Goal: Use online tool/utility: Utilize a website feature to perform a specific function

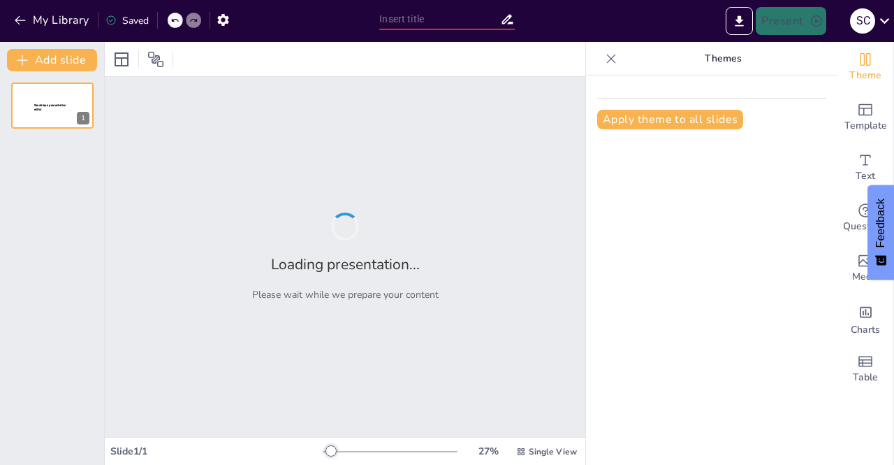
type input "Explorando las Mejores IA Gratuitas para la Creación de Imágenes"
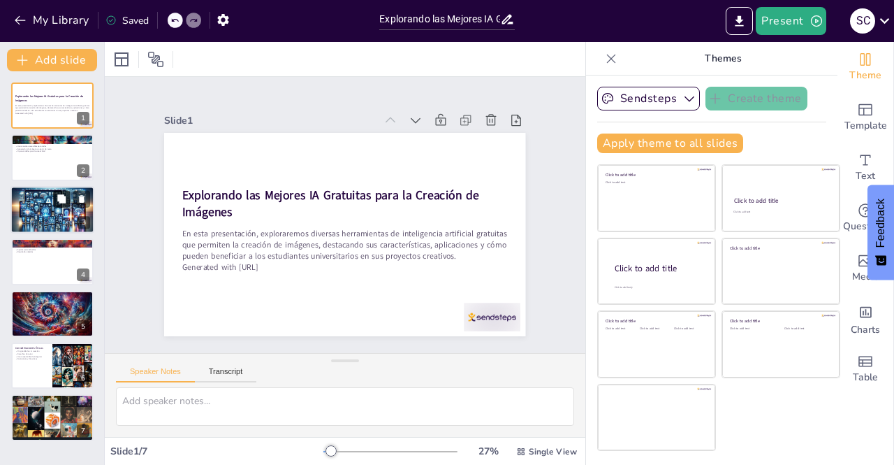
click at [54, 198] on button at bounding box center [61, 198] width 17 height 17
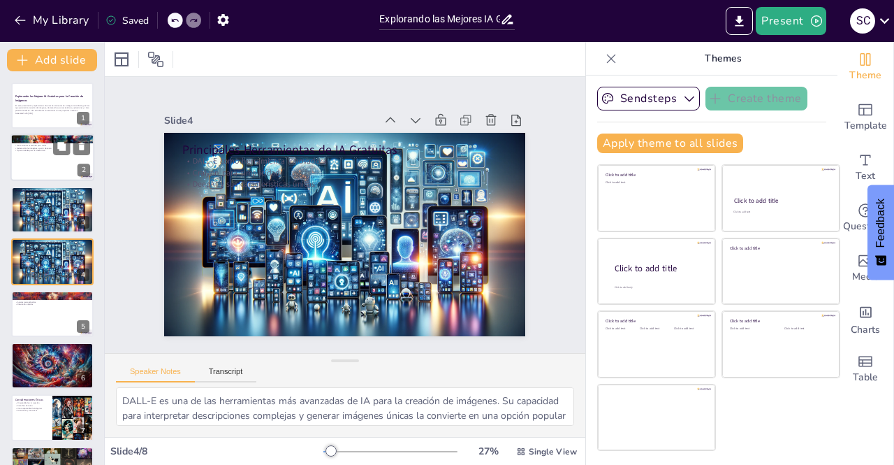
click at [58, 158] on div at bounding box center [52, 158] width 84 height 48
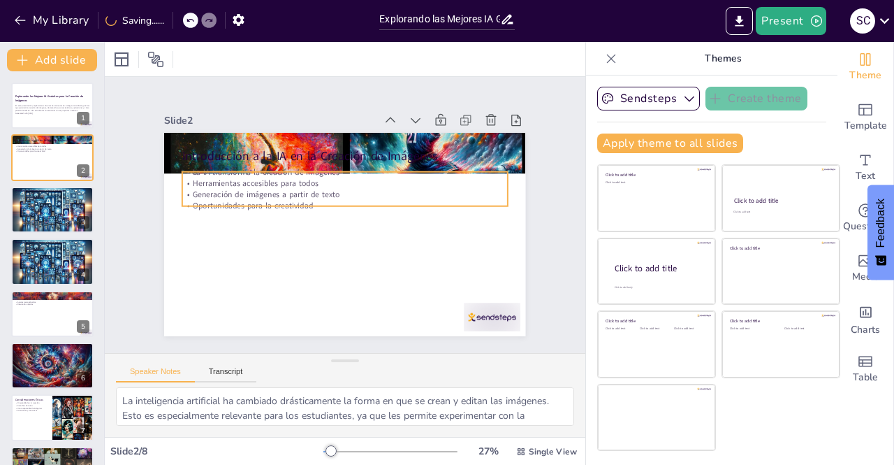
click at [247, 189] on p "Generación de imágenes a partir de texto" at bounding box center [360, 200] width 226 height 249
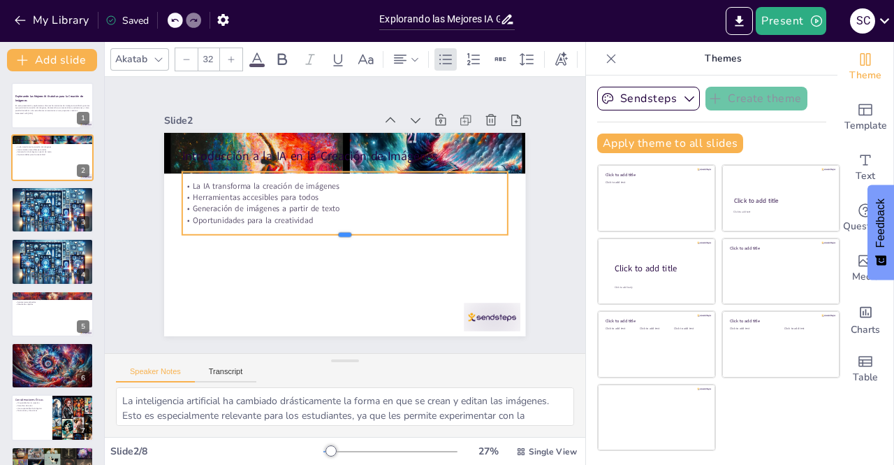
drag, startPoint x: 333, startPoint y: 200, endPoint x: 326, endPoint y: 229, distance: 29.5
click at [326, 229] on div at bounding box center [335, 192] width 302 height 143
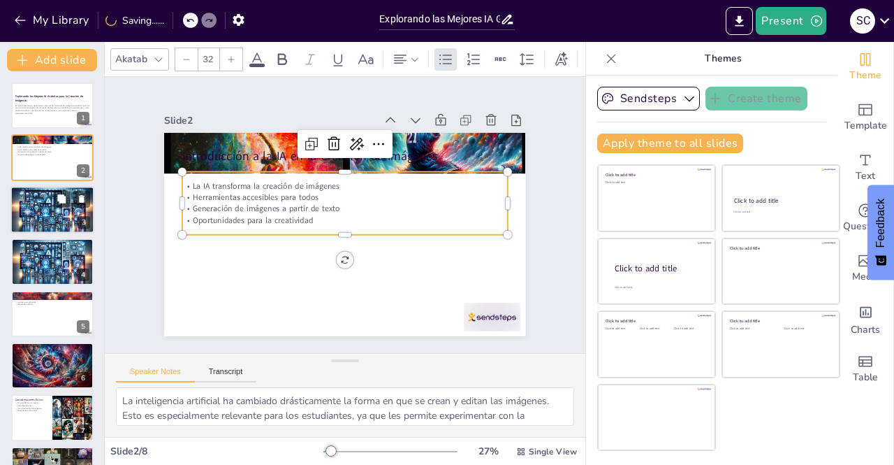
drag, startPoint x: 56, startPoint y: 224, endPoint x: 64, endPoint y: 223, distance: 8.4
click at [56, 224] on div at bounding box center [52, 210] width 84 height 48
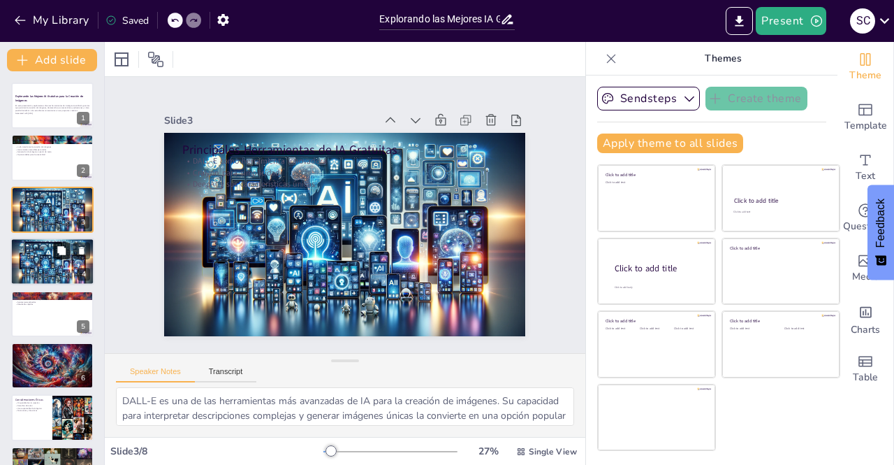
click at [61, 255] on icon at bounding box center [62, 251] width 10 height 10
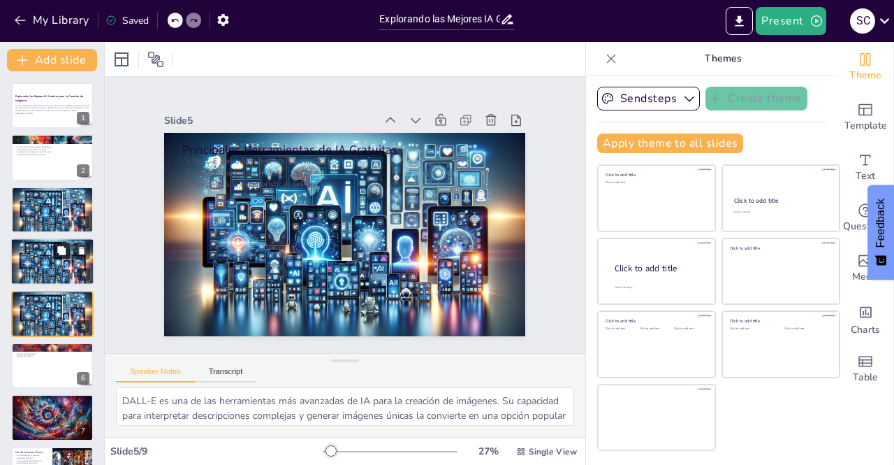
scroll to position [45, 0]
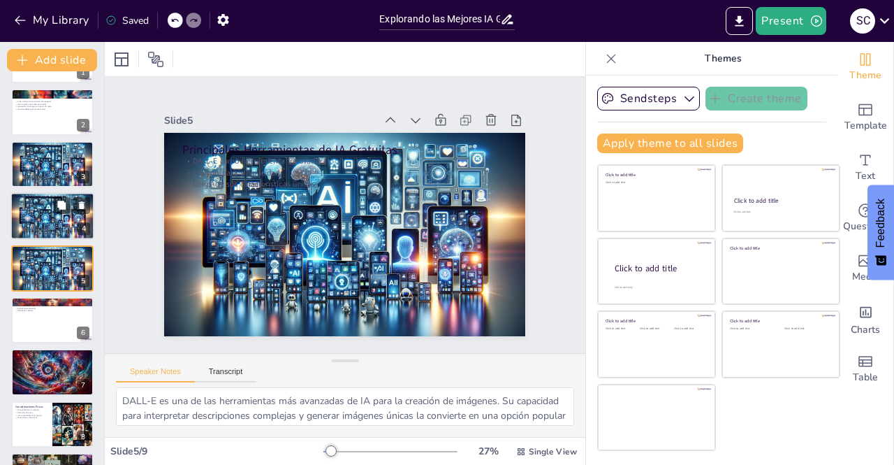
click at [29, 210] on div at bounding box center [52, 216] width 84 height 48
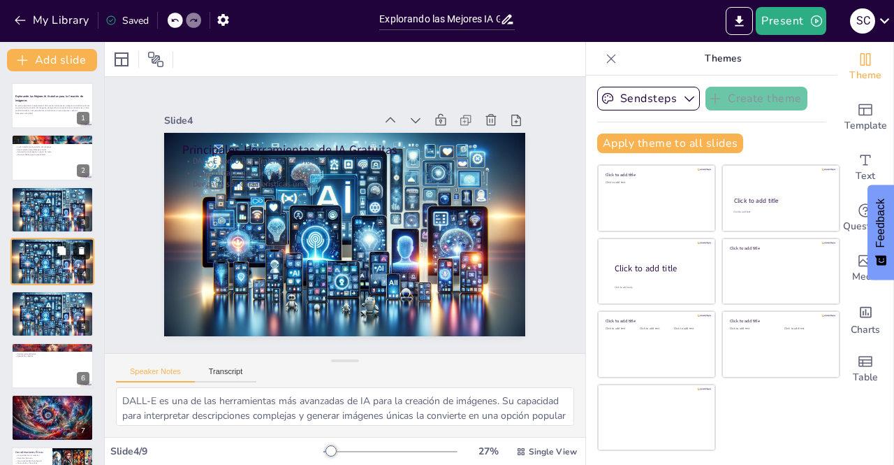
click at [85, 251] on icon at bounding box center [82, 251] width 10 height 10
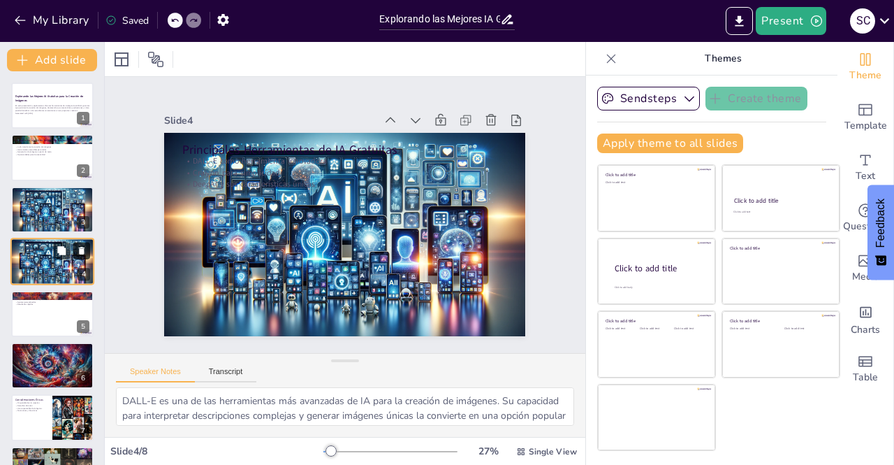
click at [85, 251] on icon at bounding box center [82, 251] width 10 height 10
type textarea "El proceso de creación de imágenes con IA es sencillo y accesible. Esto permite…"
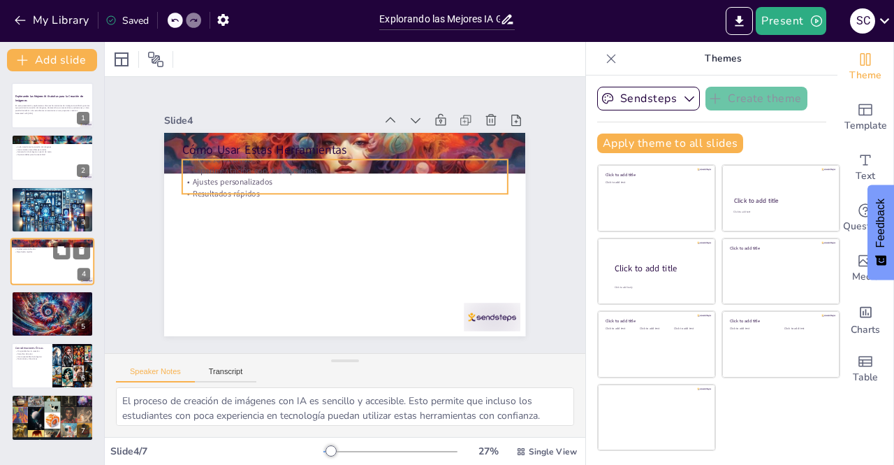
click at [20, 251] on p "Resultados rápidos" at bounding box center [52, 252] width 75 height 3
click at [313, 174] on p "Ajustes personalizados" at bounding box center [332, 244] width 302 height 143
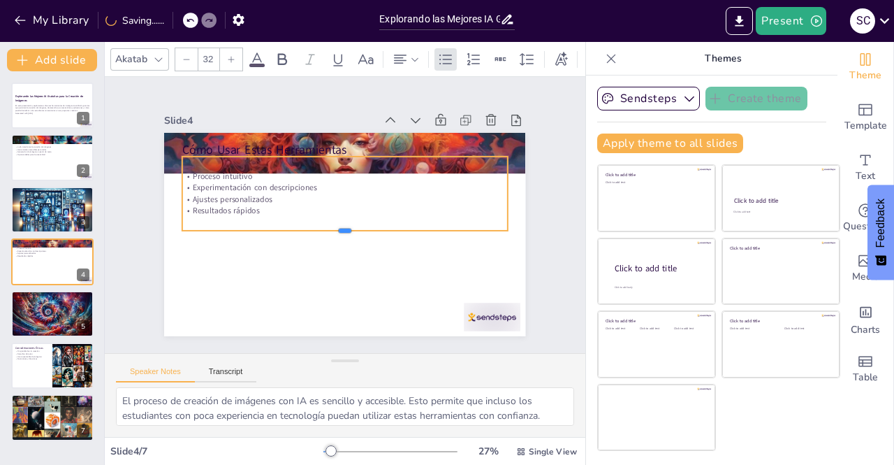
drag, startPoint x: 340, startPoint y: 187, endPoint x: 337, endPoint y: 226, distance: 40.0
click at [337, 226] on div at bounding box center [338, 194] width 313 height 111
click at [388, 149] on div at bounding box center [405, 194] width 111 height 313
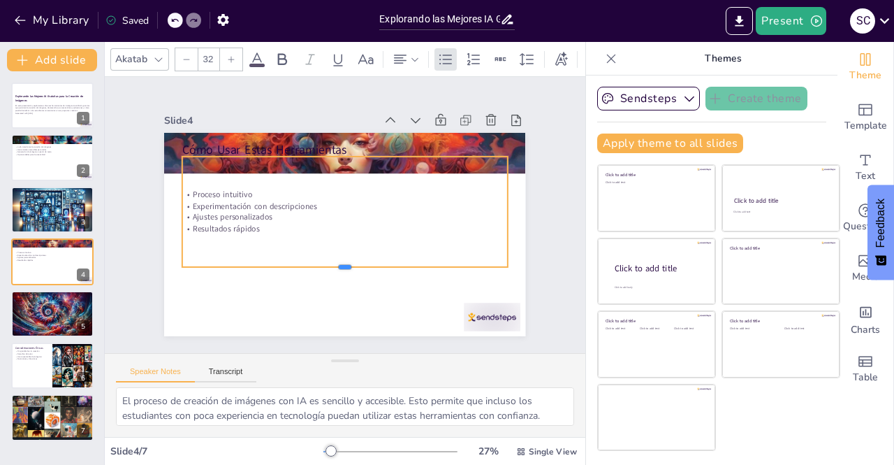
drag, startPoint x: 381, startPoint y: 228, endPoint x: 360, endPoint y: 257, distance: 36.1
click at [363, 261] on div at bounding box center [296, 186] width 173 height 287
click at [331, 157] on div "Proceso intuitivo Experimentación con descripciones Ajustes personalizados Resu…" at bounding box center [348, 212] width 277 height 326
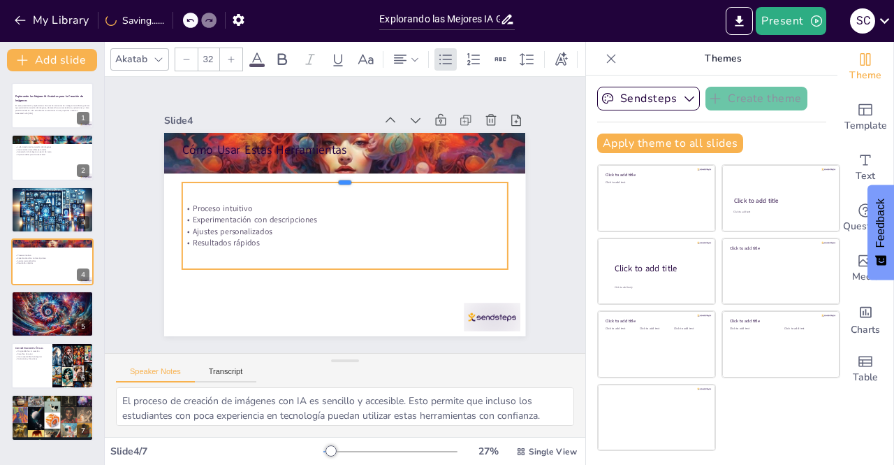
drag, startPoint x: 335, startPoint y: 154, endPoint x: 335, endPoint y: 175, distance: 20.3
click at [335, 175] on div at bounding box center [381, 203] width 111 height 313
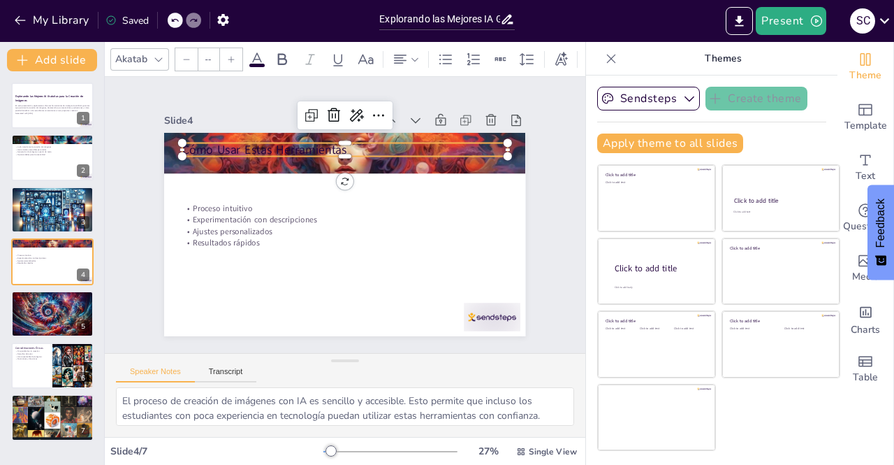
type input "48"
click at [238, 219] on p "Cómo Usar Estas Herramientas" at bounding box center [365, 277] width 314 height 117
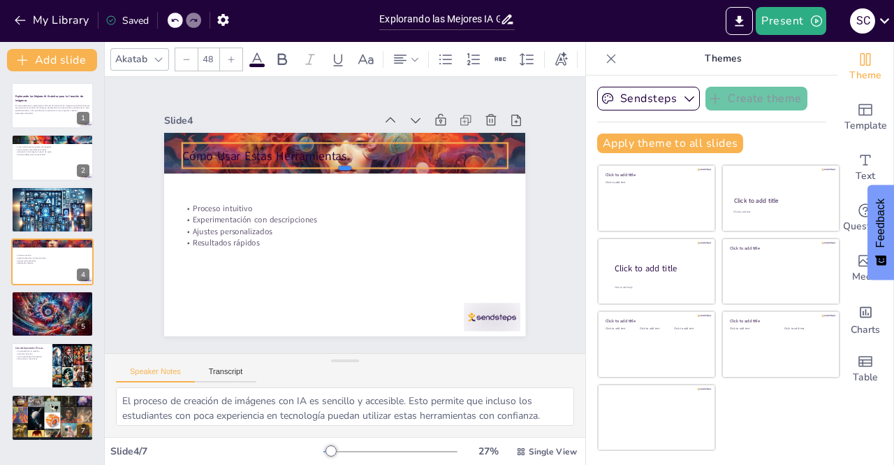
drag, startPoint x: 356, startPoint y: 152, endPoint x: 356, endPoint y: 163, distance: 11.9
click at [356, 163] on div at bounding box center [372, 184] width 249 height 226
click at [246, 57] on div "Akatab 48" at bounding box center [432, 60] width 645 height 24
click at [256, 57] on icon at bounding box center [257, 59] width 17 height 17
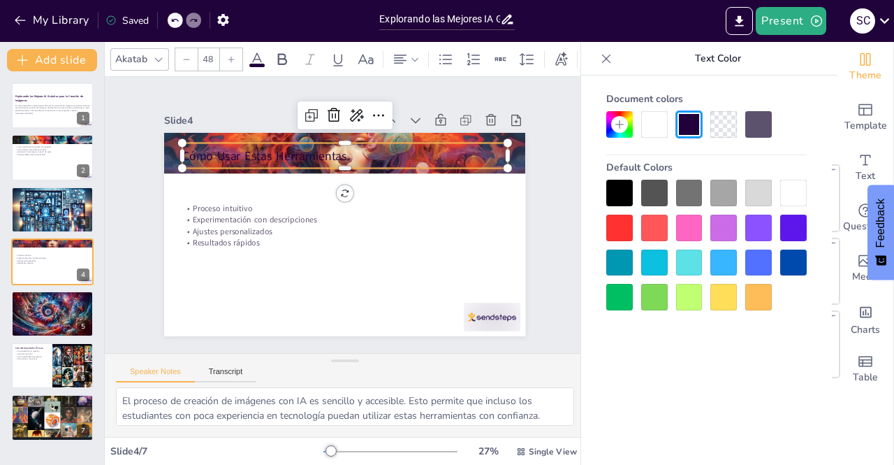
click at [763, 189] on div at bounding box center [758, 193] width 27 height 27
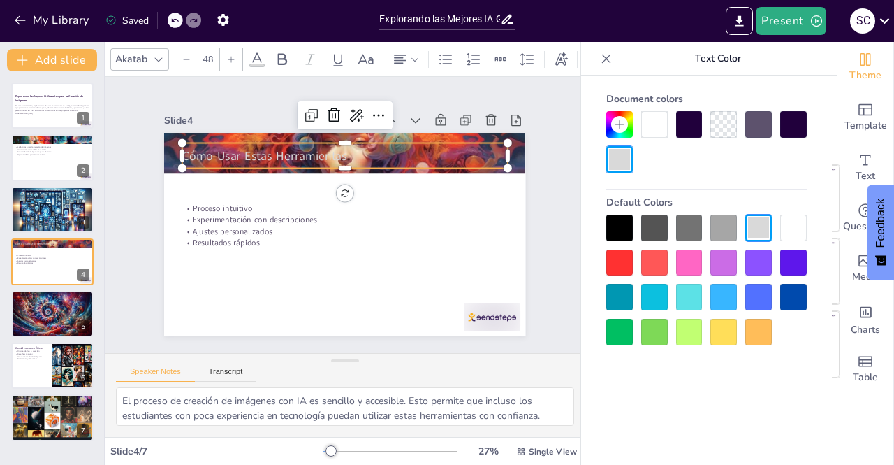
click at [658, 125] on div at bounding box center [654, 124] width 27 height 27
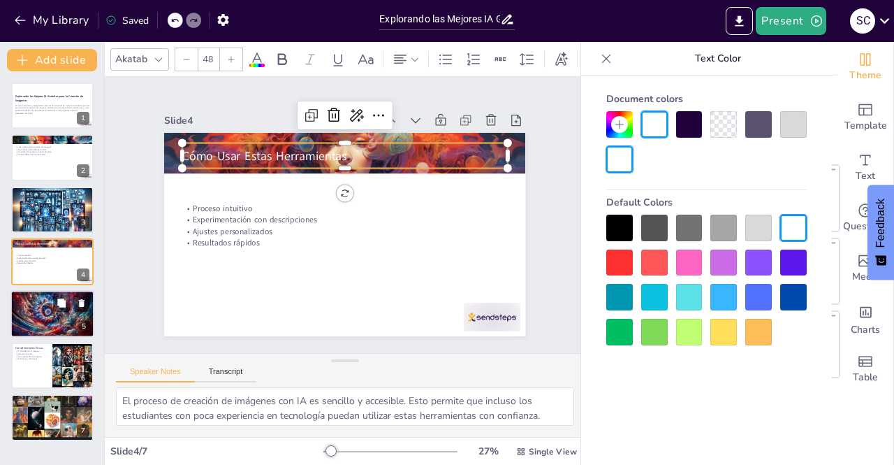
click at [58, 319] on div at bounding box center [52, 313] width 84 height 48
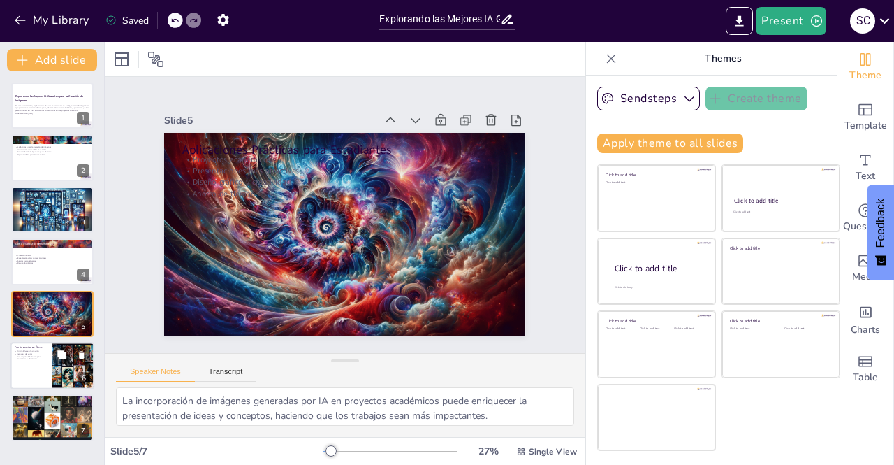
click at [39, 359] on p "Normativas y directrices" at bounding box center [32, 359] width 34 height 3
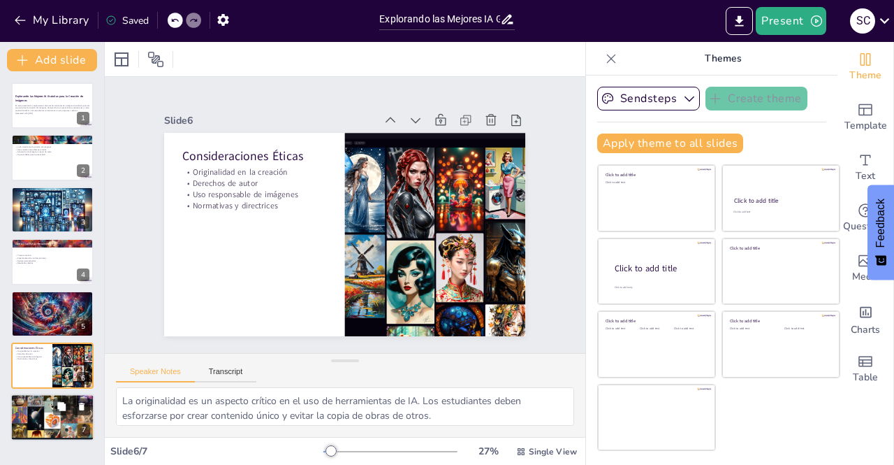
click at [35, 420] on div at bounding box center [52, 417] width 84 height 56
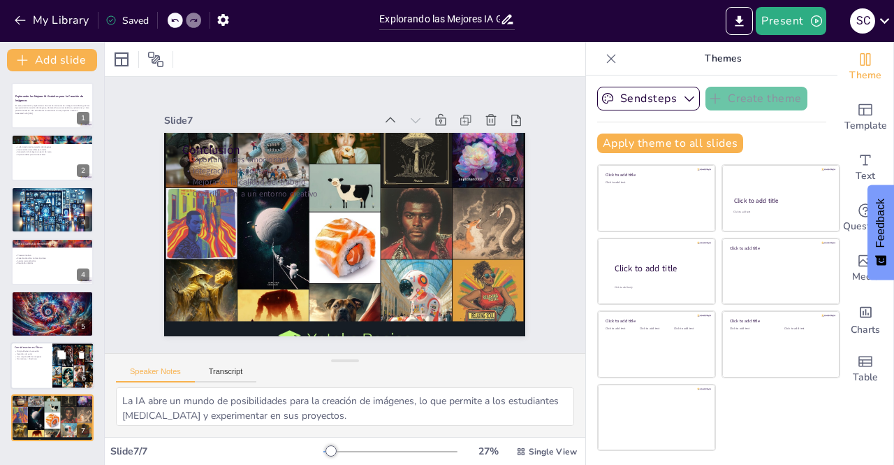
click at [42, 364] on div at bounding box center [52, 366] width 84 height 48
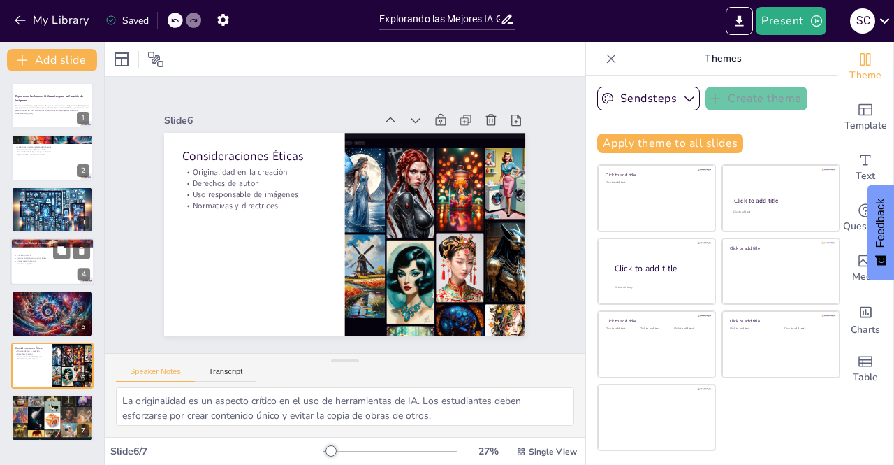
click at [40, 271] on div at bounding box center [52, 262] width 84 height 48
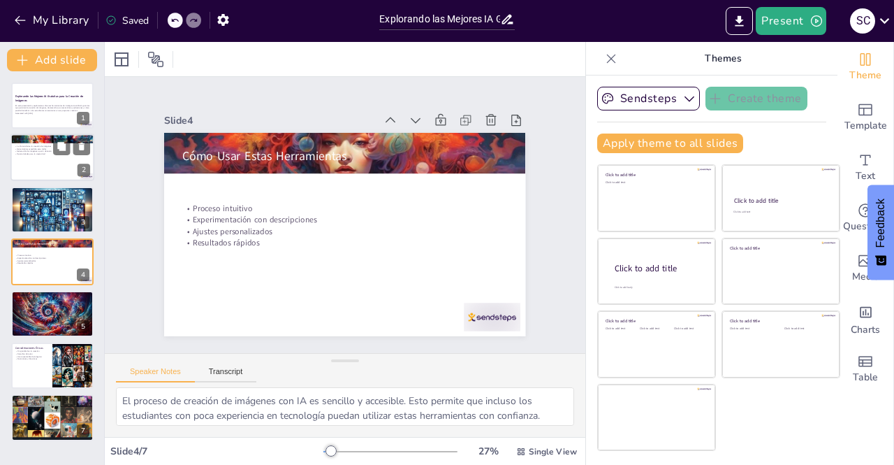
click at [48, 152] on p "Generación de imágenes a partir de texto" at bounding box center [52, 151] width 75 height 3
type textarea "La inteligencia artificial ha cambiado drásticamente la forma en que se crean y…"
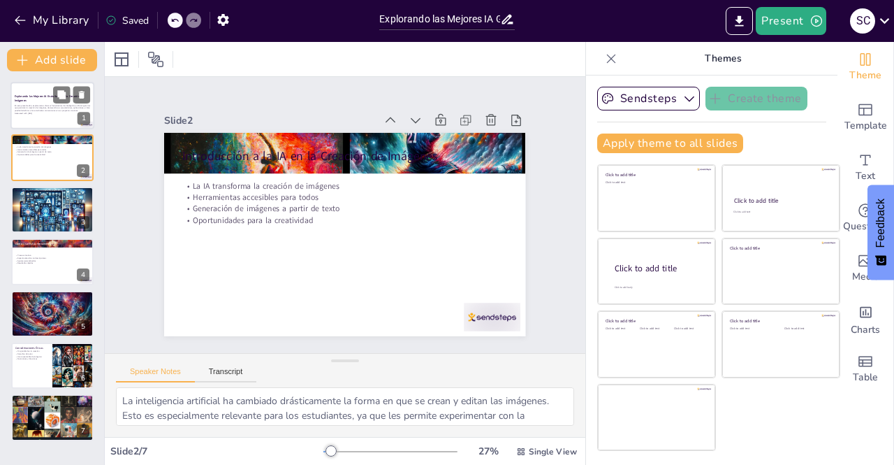
click at [39, 90] on div at bounding box center [52, 106] width 84 height 48
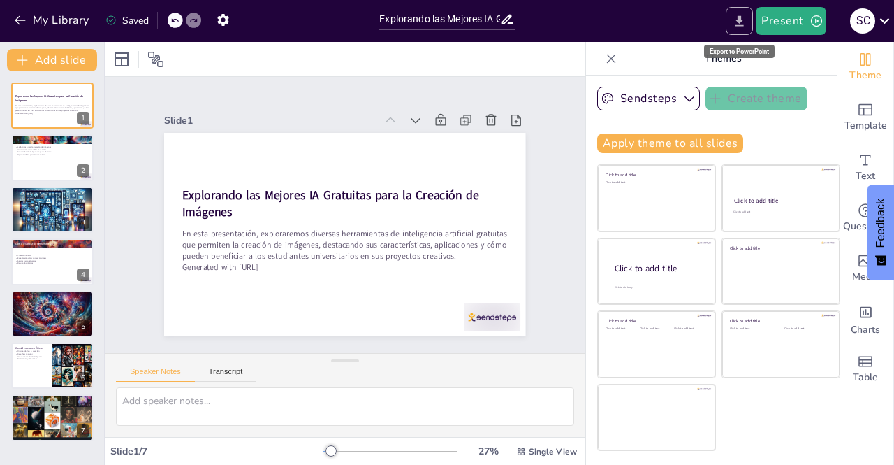
click at [745, 28] on icon "Export to PowerPoint" at bounding box center [739, 21] width 15 height 15
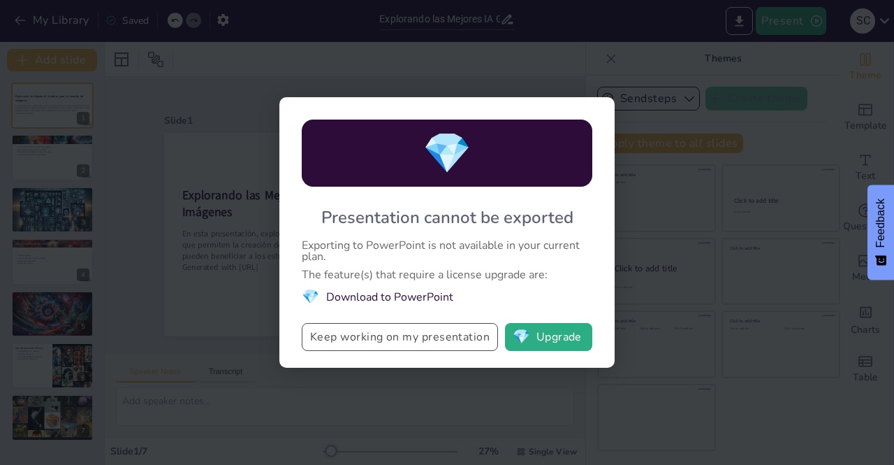
click at [398, 332] on button "Keep working on my presentation" at bounding box center [400, 337] width 196 height 28
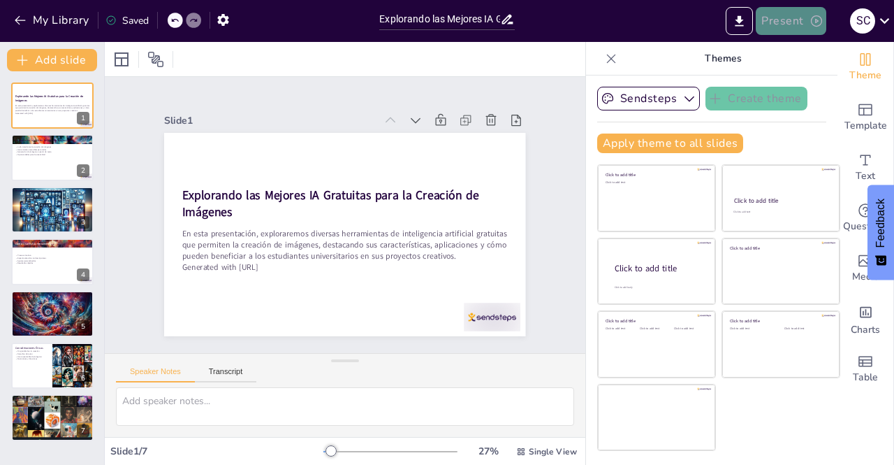
click at [821, 23] on icon "button" at bounding box center [816, 20] width 11 height 11
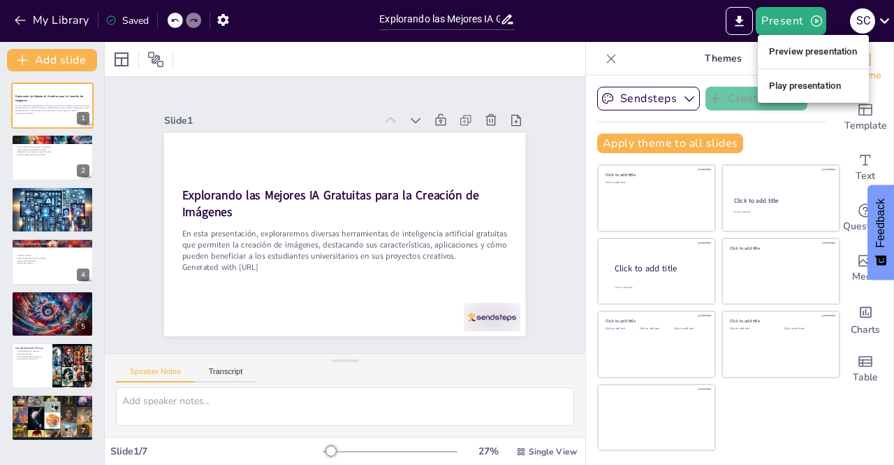
click at [819, 86] on li "Play presentation" at bounding box center [813, 86] width 111 height 22
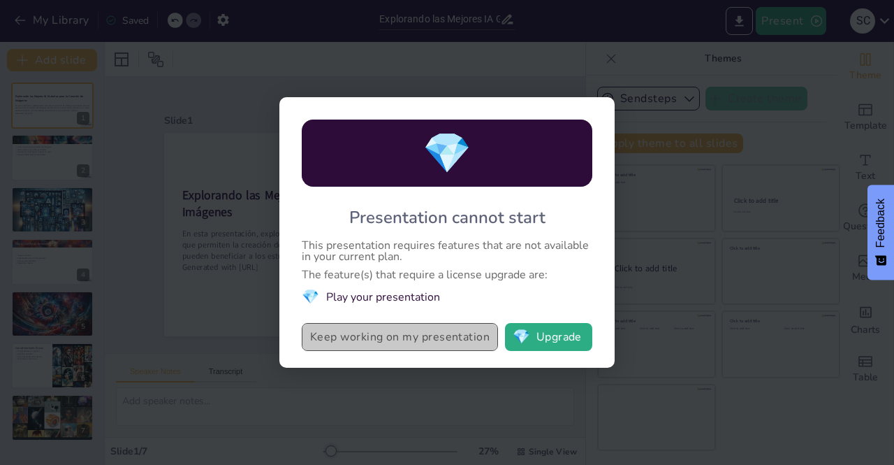
click at [451, 337] on button "Keep working on my presentation" at bounding box center [400, 337] width 196 height 28
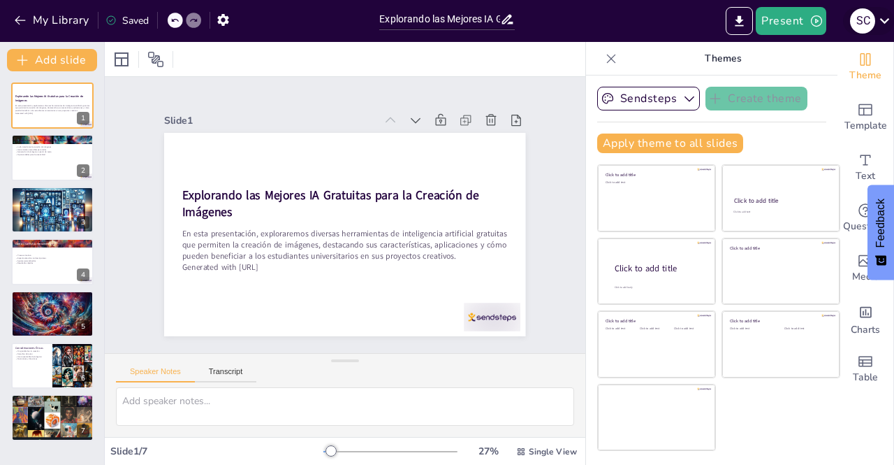
click at [893, 24] on icon at bounding box center [884, 20] width 19 height 19
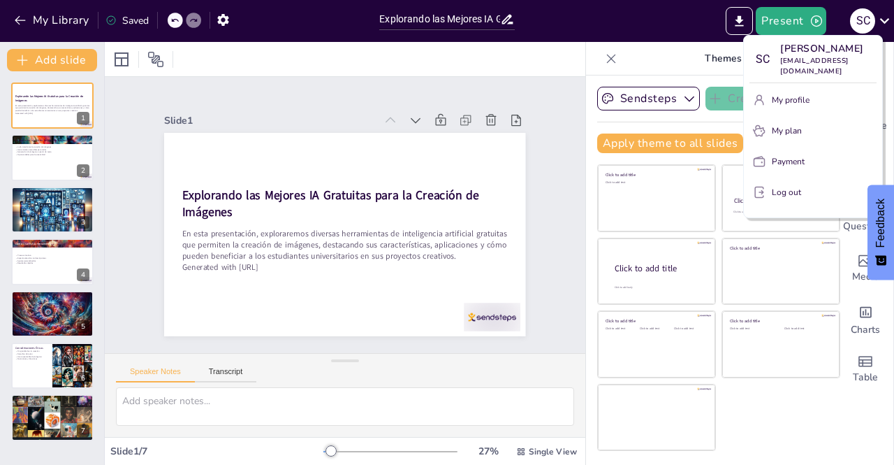
click at [812, 17] on div at bounding box center [447, 232] width 894 height 465
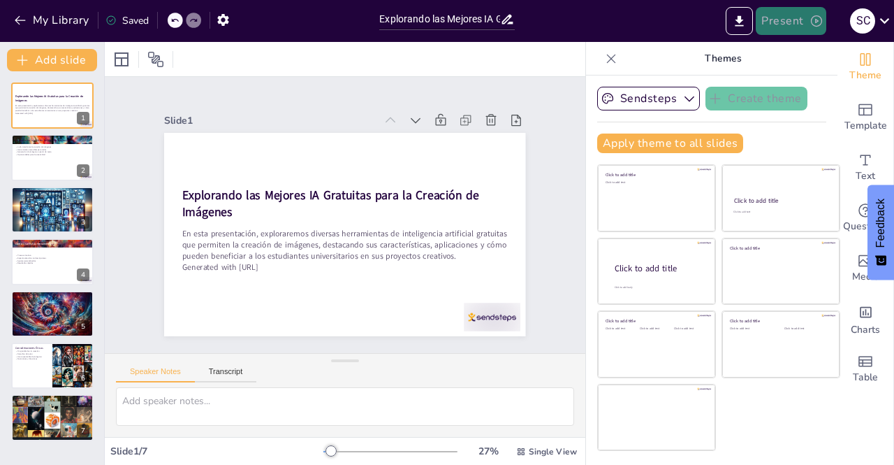
click at [775, 17] on button "Present" at bounding box center [791, 21] width 70 height 28
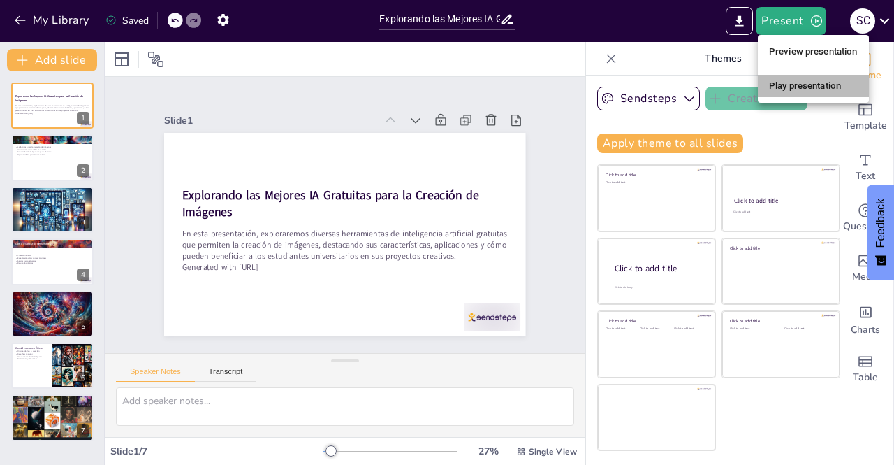
click at [785, 93] on li "Play presentation" at bounding box center [813, 86] width 111 height 22
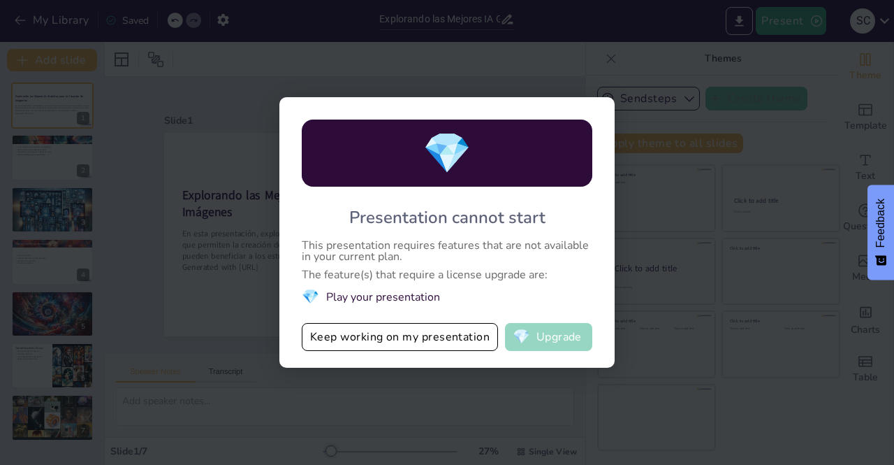
click at [563, 337] on button "💎 Upgrade" at bounding box center [548, 337] width 87 height 28
